Goal: Navigation & Orientation: Find specific page/section

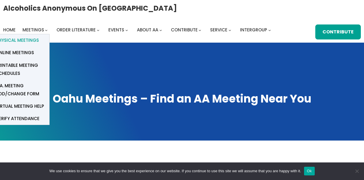
click at [35, 38] on span "Physical Meetings" at bounding box center [17, 40] width 43 height 8
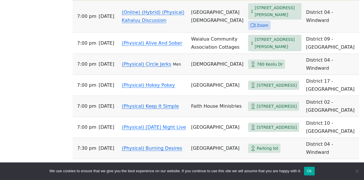
scroll to position [369, 0]
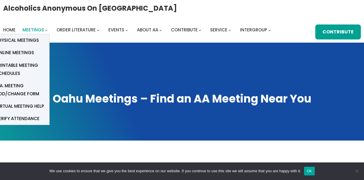
click at [40, 32] on span "Meetings" at bounding box center [33, 30] width 22 height 6
click at [34, 39] on span "Physical Meetings" at bounding box center [17, 40] width 43 height 8
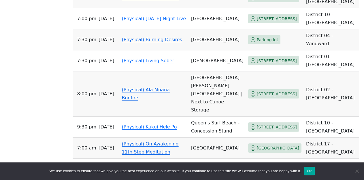
scroll to position [432, 0]
